Goal: Information Seeking & Learning: Check status

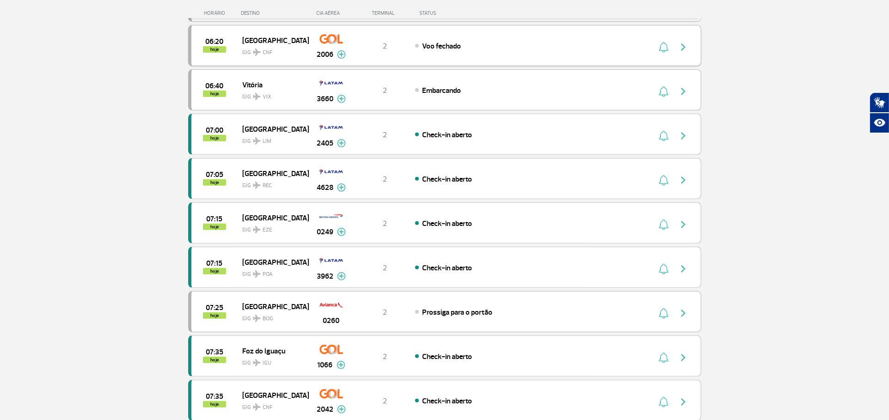
scroll to position [462, 0]
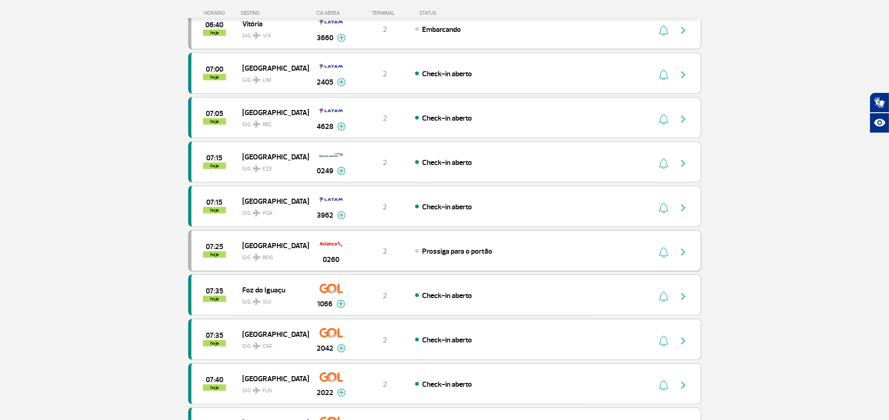
click at [414, 264] on div "07:25 hoje [GEOGRAPHIC_DATA] GIG BOG 0260 2 Prossiga para o portão" at bounding box center [444, 250] width 513 height 41
click at [688, 249] on img "button" at bounding box center [683, 252] width 11 height 11
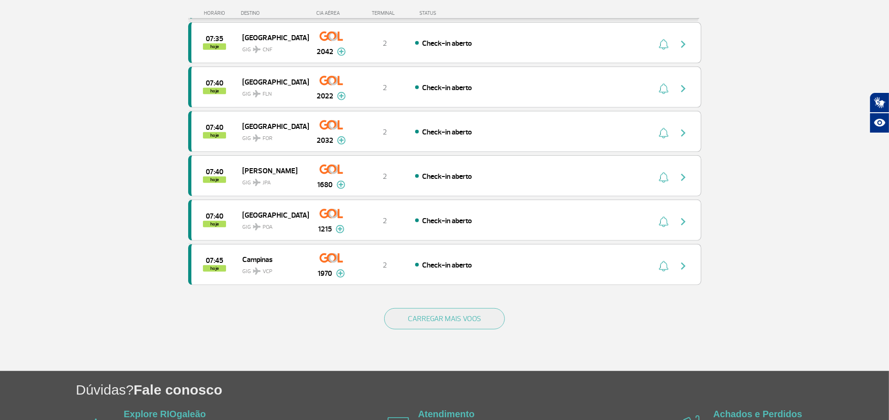
scroll to position [770, 0]
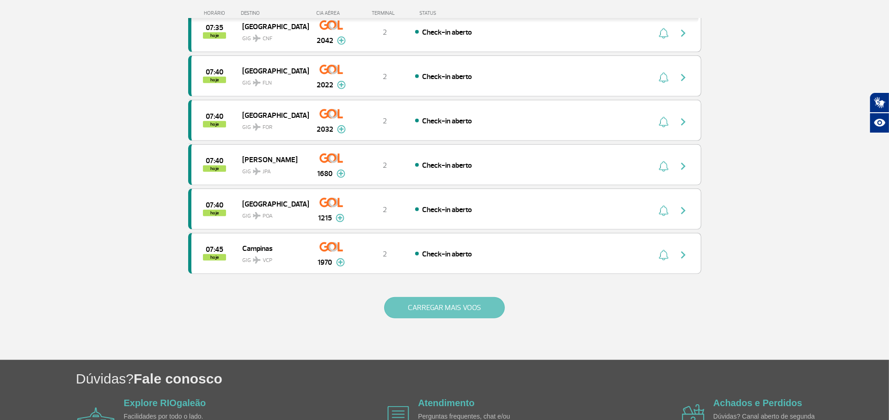
click at [475, 306] on button "CARREGAR MAIS VOOS" at bounding box center [444, 307] width 121 height 21
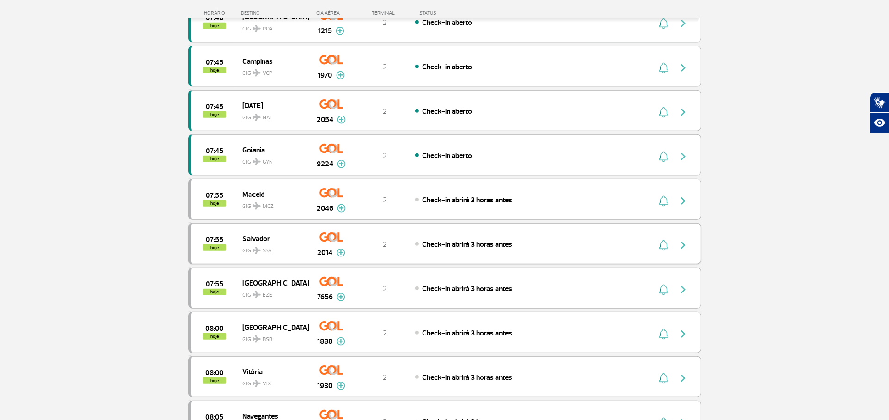
scroll to position [976, 0]
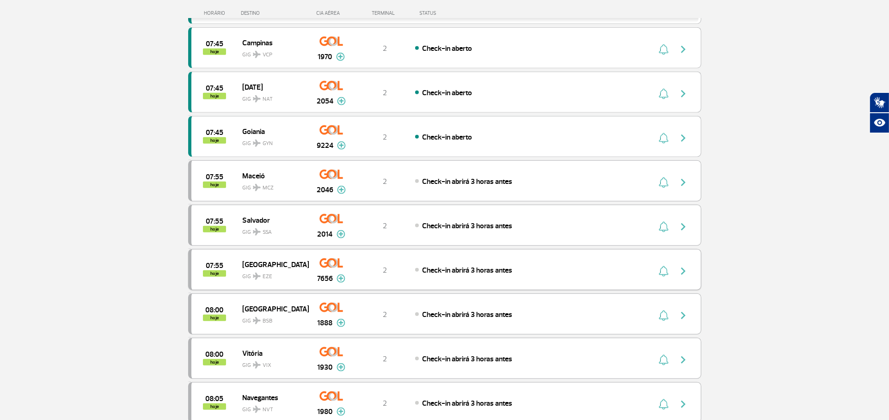
click at [690, 268] on button "button" at bounding box center [685, 270] width 21 height 15
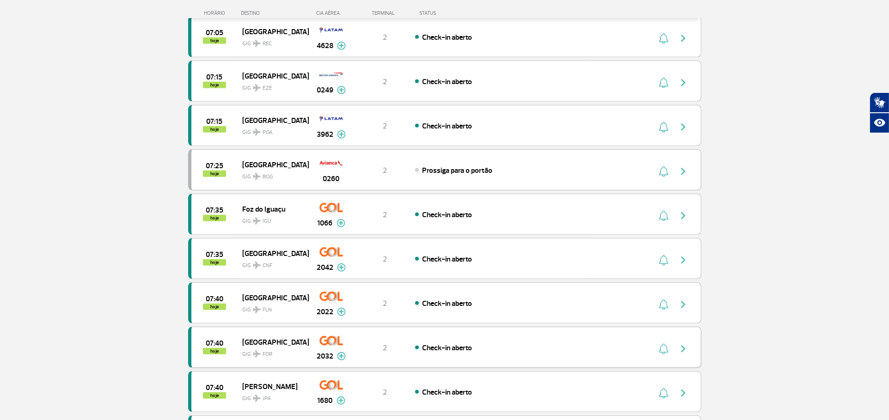
scroll to position [719, 0]
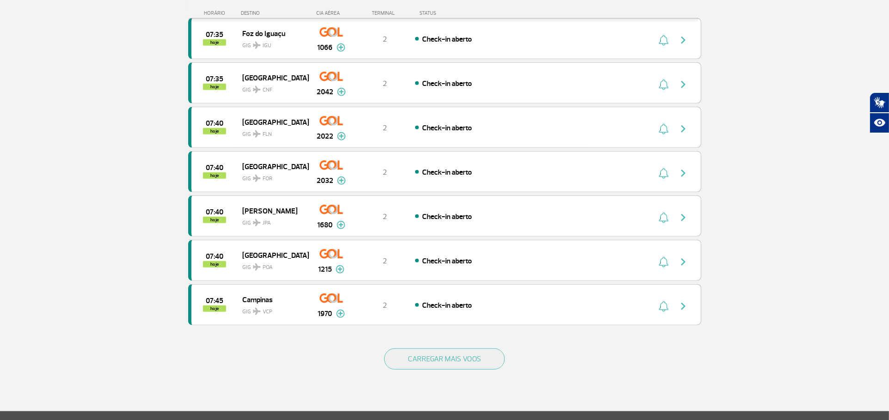
click at [407, 370] on div "CARREGAR MAIS VOOS" at bounding box center [444, 374] width 513 height 74
click at [407, 359] on button "CARREGAR MAIS VOOS" at bounding box center [444, 359] width 121 height 21
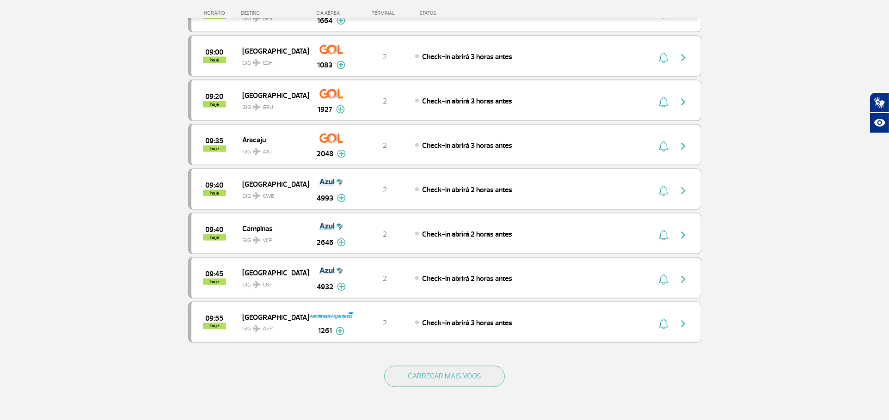
scroll to position [1593, 0]
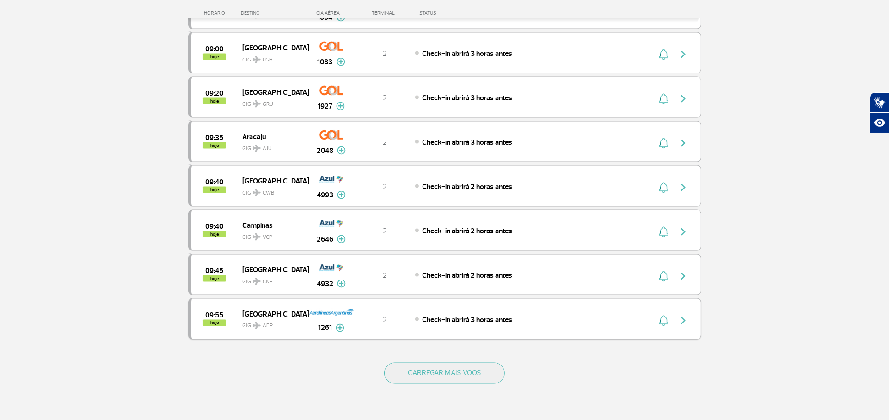
click at [621, 314] on div "09:55 hoje [GEOGRAPHIC_DATA] GIG AEP 1261 2 Check-in abrirá 3 horas antes Parce…" at bounding box center [444, 319] width 513 height 41
click at [622, 321] on div "09:55 hoje [GEOGRAPHIC_DATA] GIG AEP 1261 2 Check-in abrirá 3 horas antes Parce…" at bounding box center [444, 319] width 513 height 41
click at [687, 321] on img "button" at bounding box center [683, 320] width 11 height 11
click at [683, 324] on img "button" at bounding box center [683, 320] width 11 height 11
click at [443, 369] on button "CARREGAR MAIS VOOS" at bounding box center [444, 373] width 121 height 21
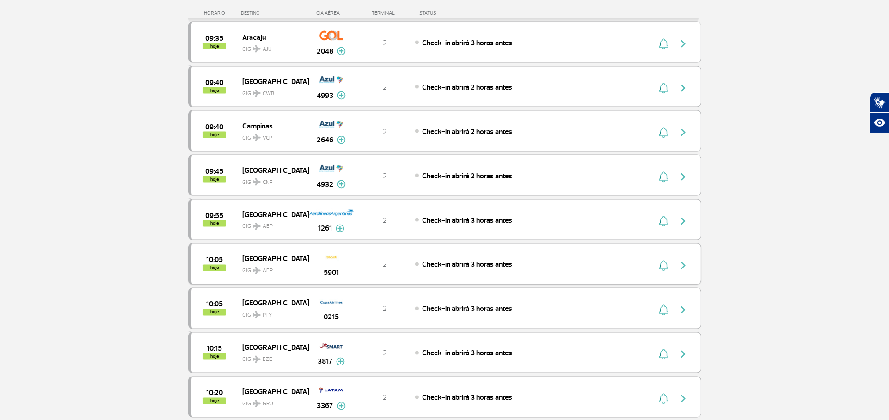
scroll to position [1695, 0]
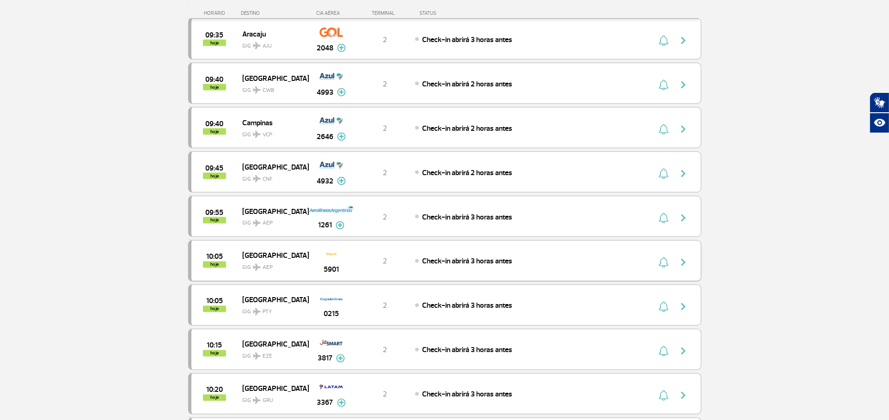
click at [524, 266] on div "10:05 hoje [GEOGRAPHIC_DATA] GIG AEP 5901 2 Check-in abrirá 3 horas antes" at bounding box center [444, 260] width 513 height 41
click at [688, 260] on img "button" at bounding box center [683, 262] width 11 height 11
click at [686, 260] on img "button" at bounding box center [683, 262] width 11 height 11
